Goal: Task Accomplishment & Management: Manage account settings

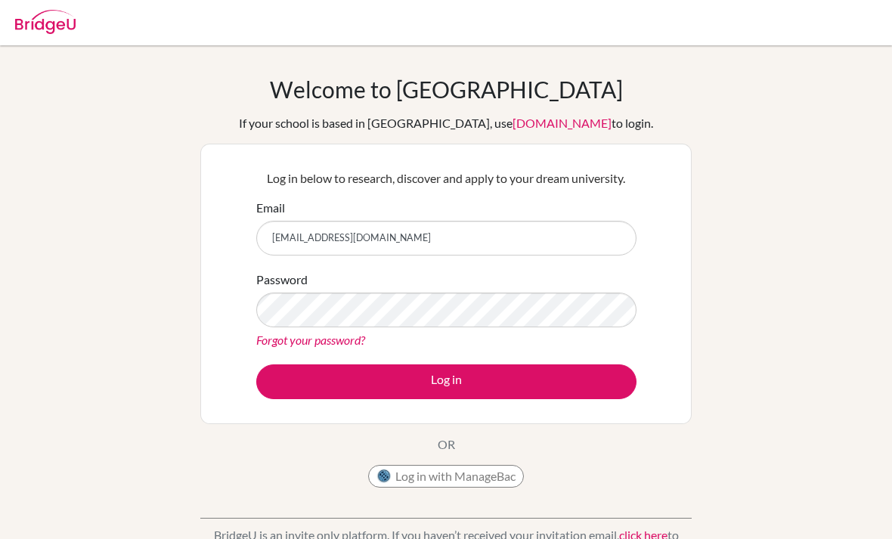
scroll to position [200, 0]
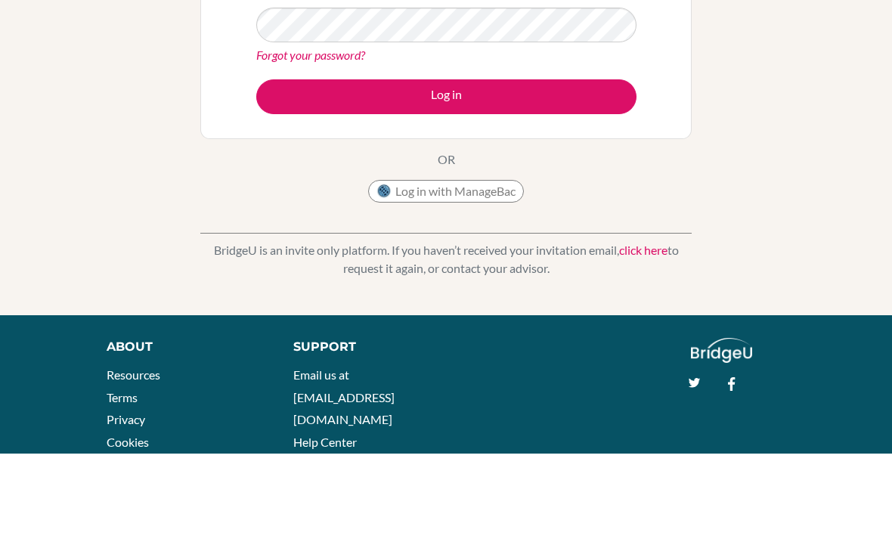
click at [508, 184] on button "Log in" at bounding box center [446, 182] width 380 height 35
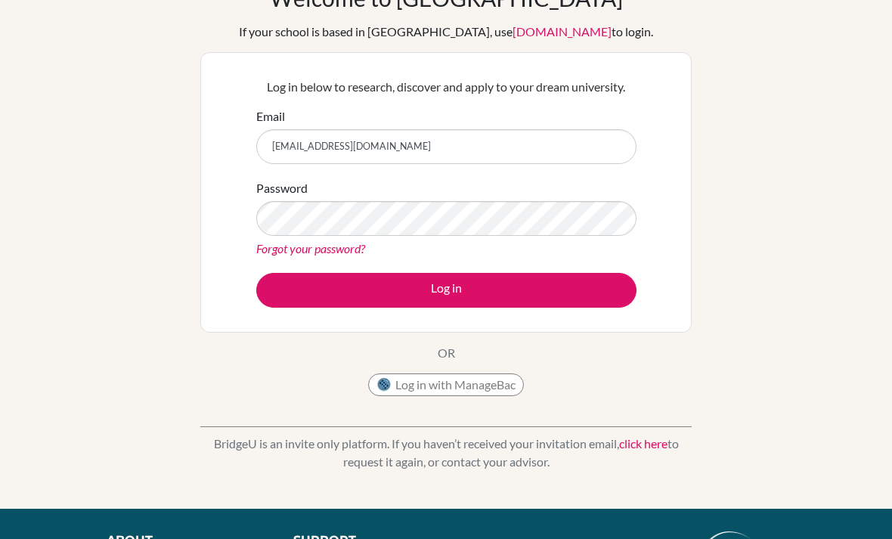
scroll to position [102, 0]
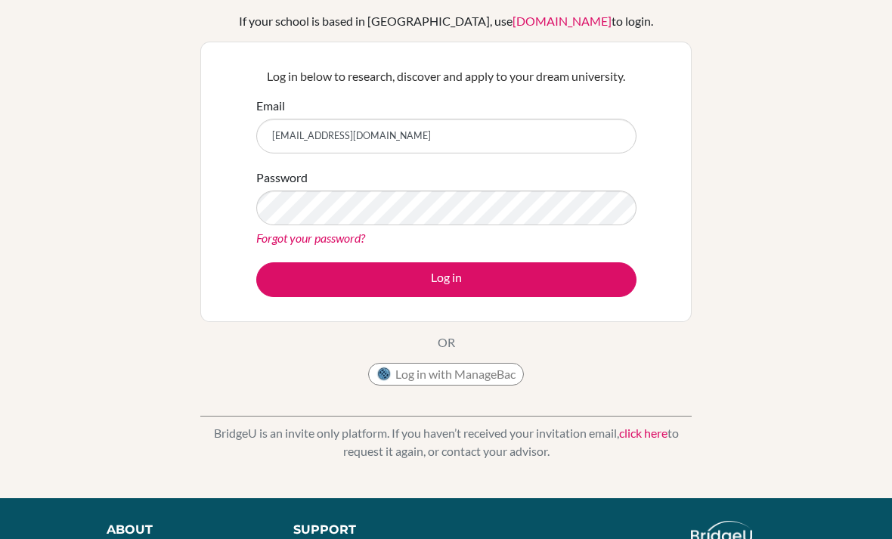
click at [347, 255] on form "Email [EMAIL_ADDRESS][DOMAIN_NAME] Password Forgot your password? Log in" at bounding box center [446, 197] width 380 height 200
click at [343, 235] on link "Forgot your password?" at bounding box center [310, 238] width 109 height 14
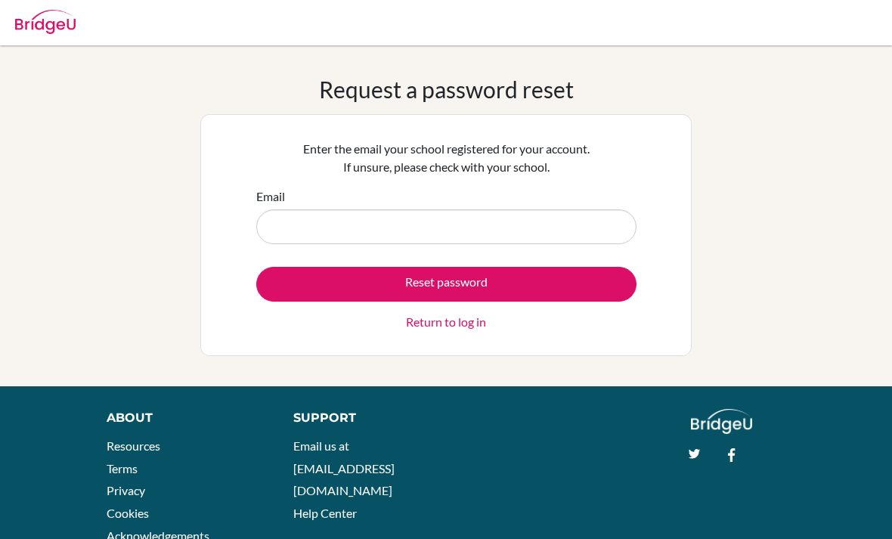
click at [559, 225] on input "Email" at bounding box center [446, 226] width 380 height 35
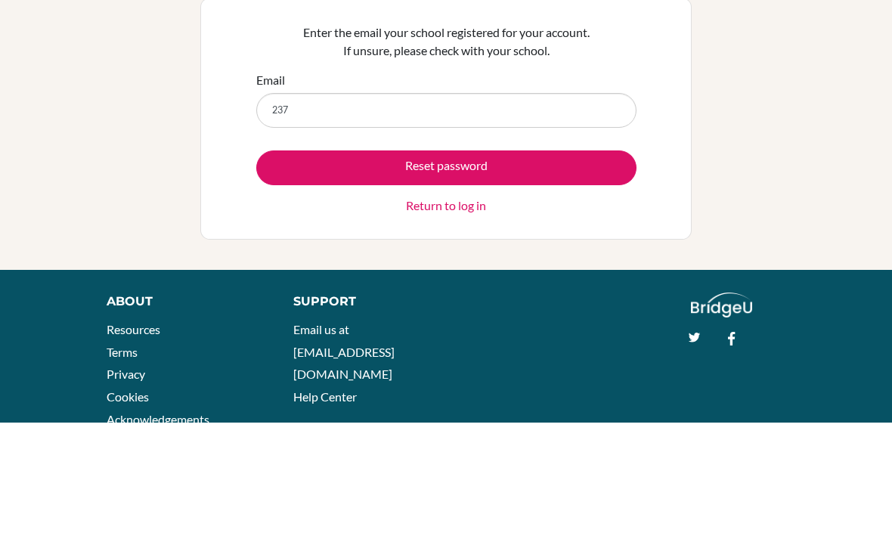
click at [446, 267] on button "Reset password" at bounding box center [446, 284] width 380 height 35
type input "237001@ogrenci.tedankara.k12.tr"
click at [571, 267] on button "Reset password" at bounding box center [446, 284] width 380 height 35
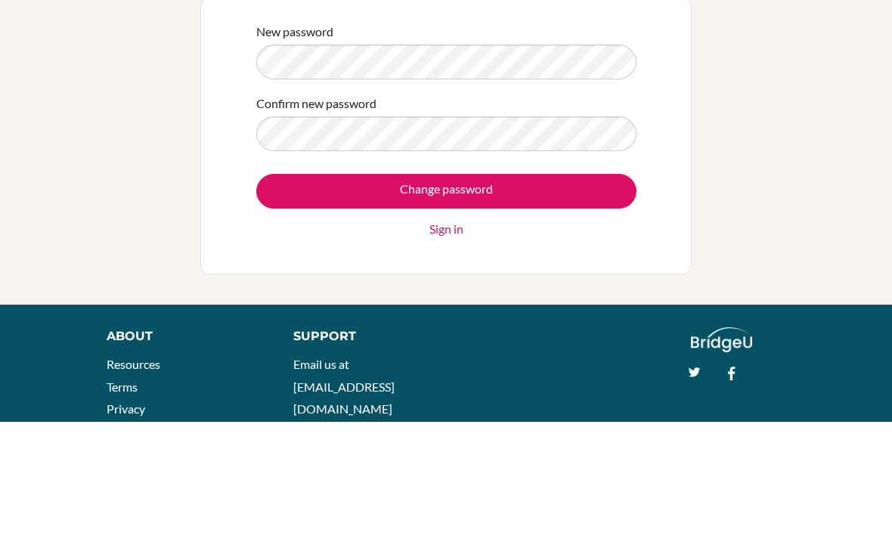
click at [587, 291] on input "Change password" at bounding box center [446, 308] width 380 height 35
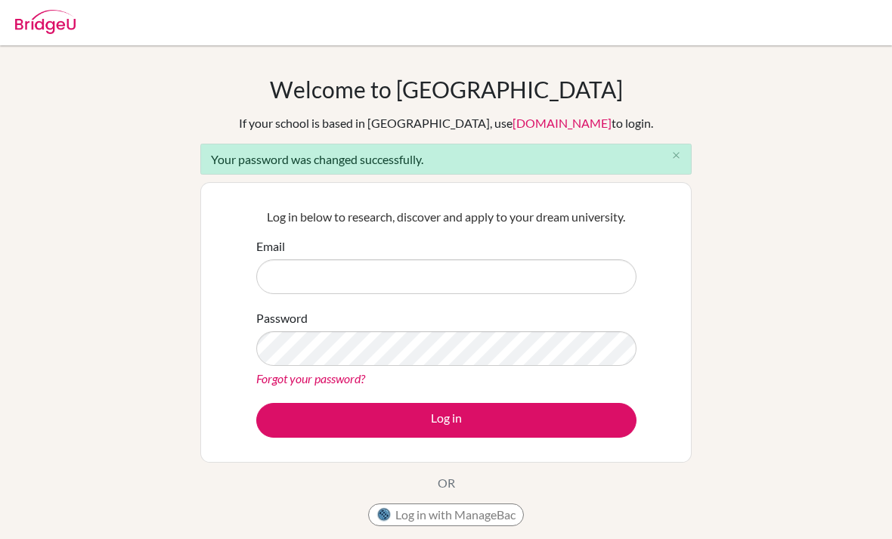
scroll to position [143, 0]
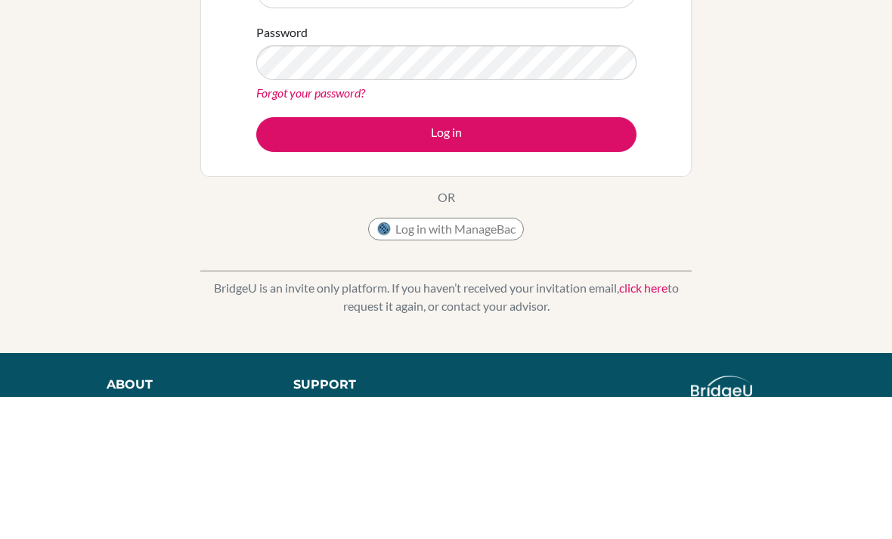
click at [446, 277] on button "Log in" at bounding box center [446, 277] width 380 height 35
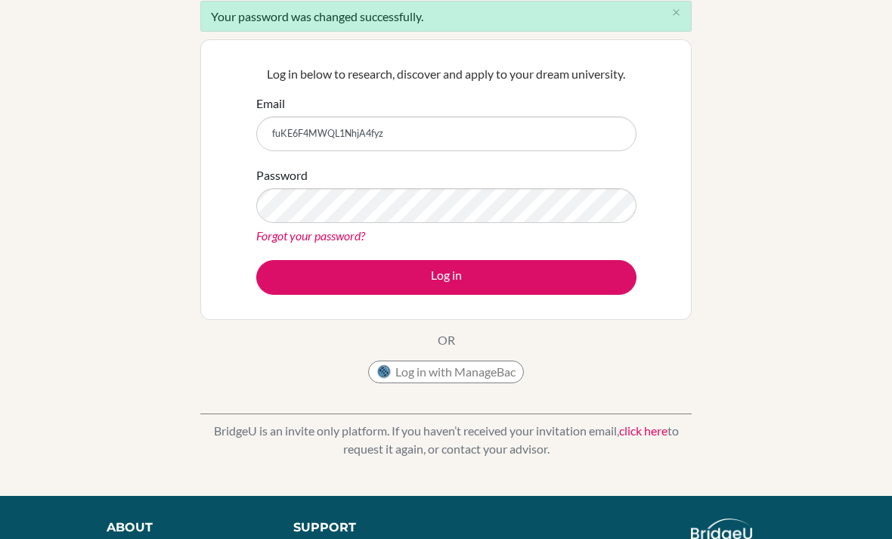
scroll to position [142, 0]
click at [409, 131] on input "fuKE6F4MWQL1NhjA4fyz" at bounding box center [446, 134] width 380 height 35
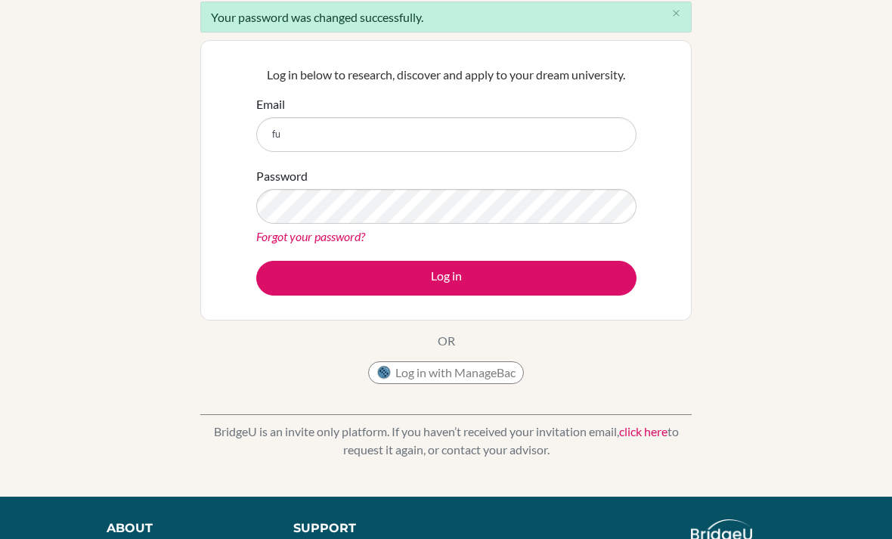
type input "f"
type input "o"
type input "237001@ogrenci.tedankara.k12.tr"
click at [446, 277] on button "Log in" at bounding box center [446, 278] width 380 height 35
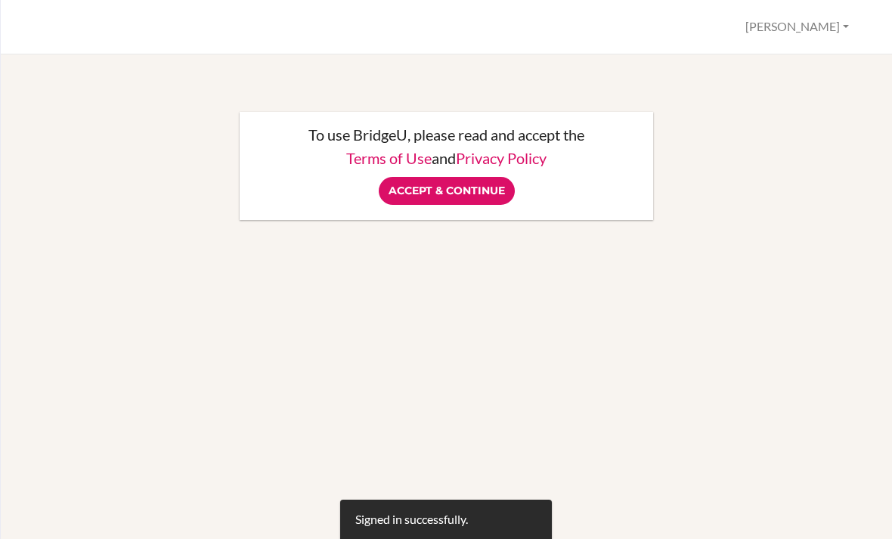
click at [474, 183] on input "Accept & Continue" at bounding box center [447, 191] width 136 height 28
